Goal: Information Seeking & Learning: Learn about a topic

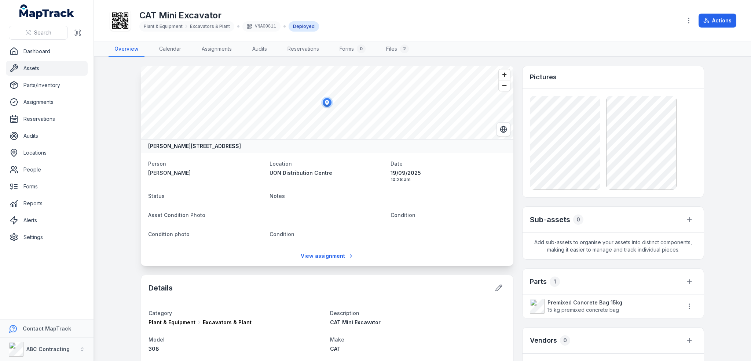
scroll to position [147, 0]
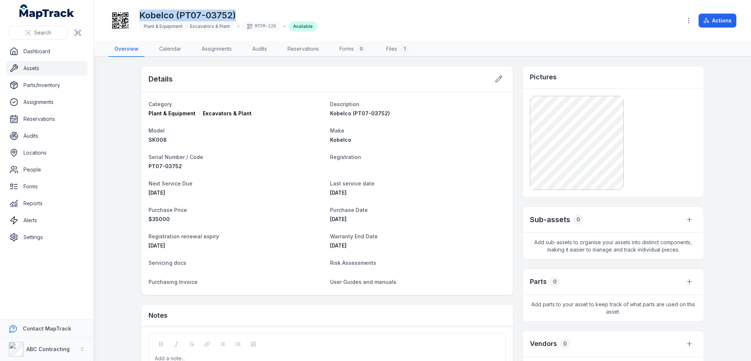
drag, startPoint x: 245, startPoint y: 15, endPoint x: 136, endPoint y: 15, distance: 109.3
click at [136, 15] on div "Kobelco (PT07-03752) Plant & Equipment Excavators & Plant MTFM-120 Available" at bounding box center [393, 20] width 568 height 23
copy h1 "Kobelco (PT07-03752)"
click at [144, 28] on span "Plant & Equipment" at bounding box center [163, 26] width 39 height 6
click at [158, 28] on span "Plant & Equipment" at bounding box center [163, 26] width 39 height 6
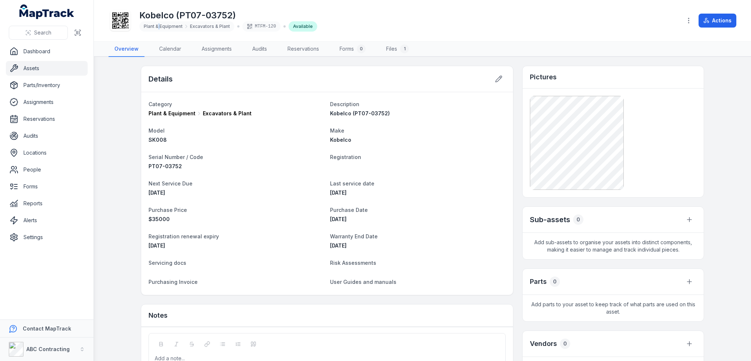
click at [158, 27] on span "Plant & Equipment" at bounding box center [163, 26] width 39 height 6
copy div "Plant & Equipment"
click at [213, 26] on span "Excavators & Plant" at bounding box center [210, 26] width 40 height 6
click at [214, 26] on span "Excavators & Plant" at bounding box center [210, 26] width 40 height 6
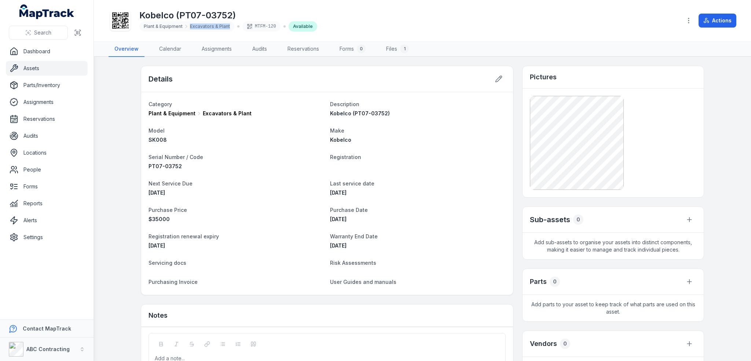
click at [214, 26] on span "Excavators & Plant" at bounding box center [210, 26] width 40 height 6
copy span "Excavators & Plant"
click at [339, 140] on span "Kobelco" at bounding box center [340, 139] width 21 height 6
copy span "Kobelco"
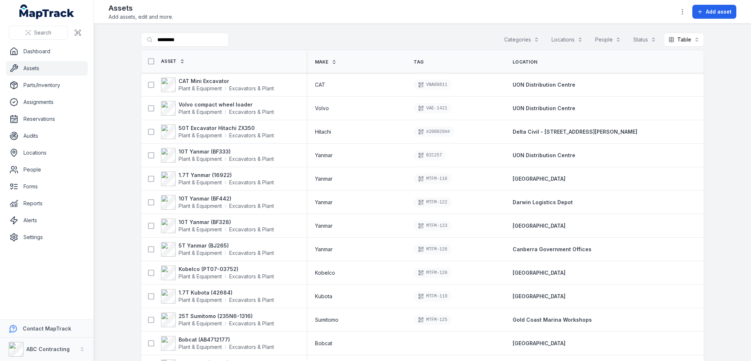
scroll to position [97, 0]
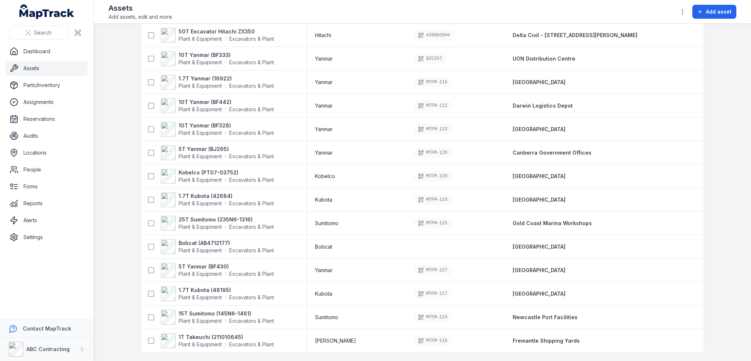
drag, startPoint x: 199, startPoint y: 336, endPoint x: 126, endPoint y: 177, distance: 174.6
click at [112, 246] on main "Search for assets ********* Categories Locations People Status Table ***** Asse…" at bounding box center [423, 192] width 658 height 337
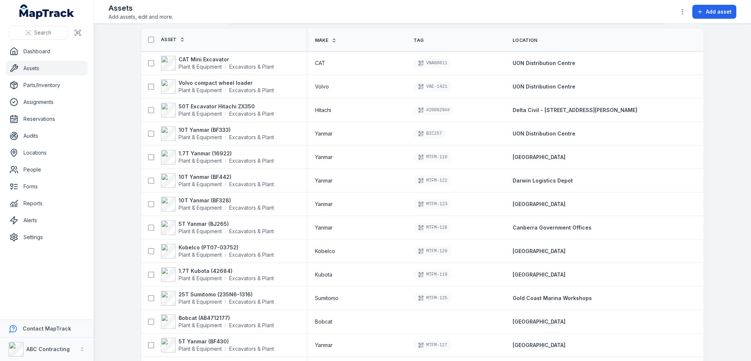
scroll to position [0, 0]
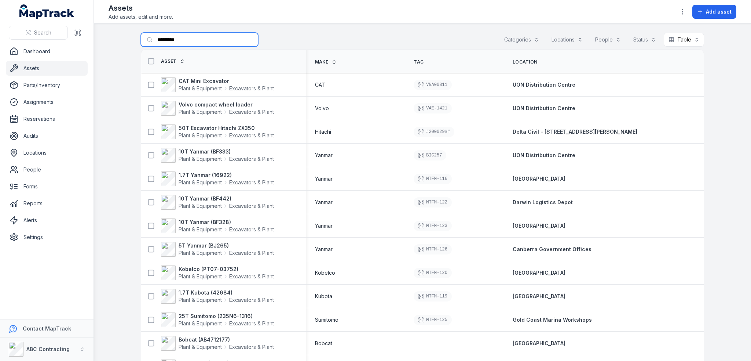
click at [173, 40] on input "*********" at bounding box center [199, 40] width 117 height 14
type input "*****"
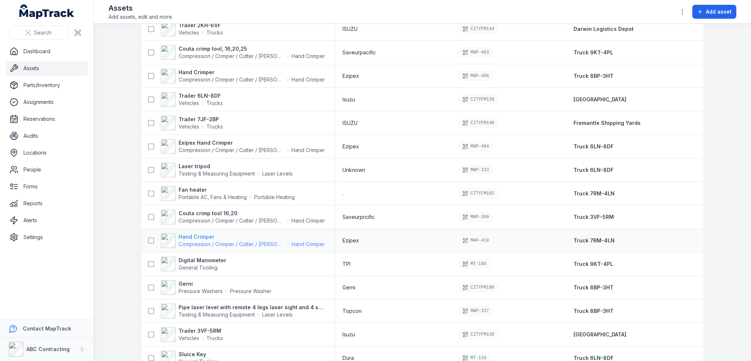
scroll to position [367, 0]
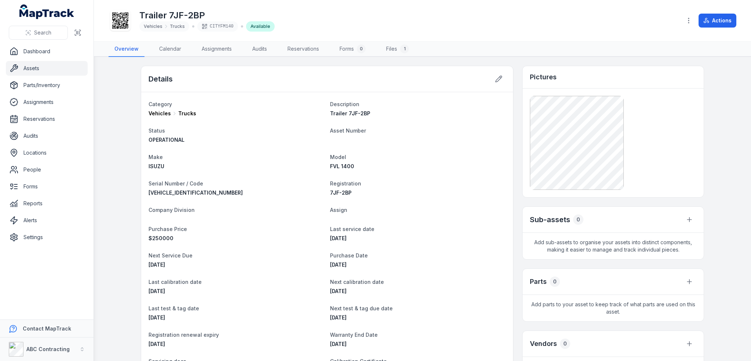
click at [176, 16] on h1 "Trailer 7JF-2BP" at bounding box center [206, 16] width 135 height 12
copy h1 "Trailer 7JF-2BP"
click at [254, 131] on dt "Status" at bounding box center [237, 130] width 176 height 9
